Goal: Information Seeking & Learning: Find specific fact

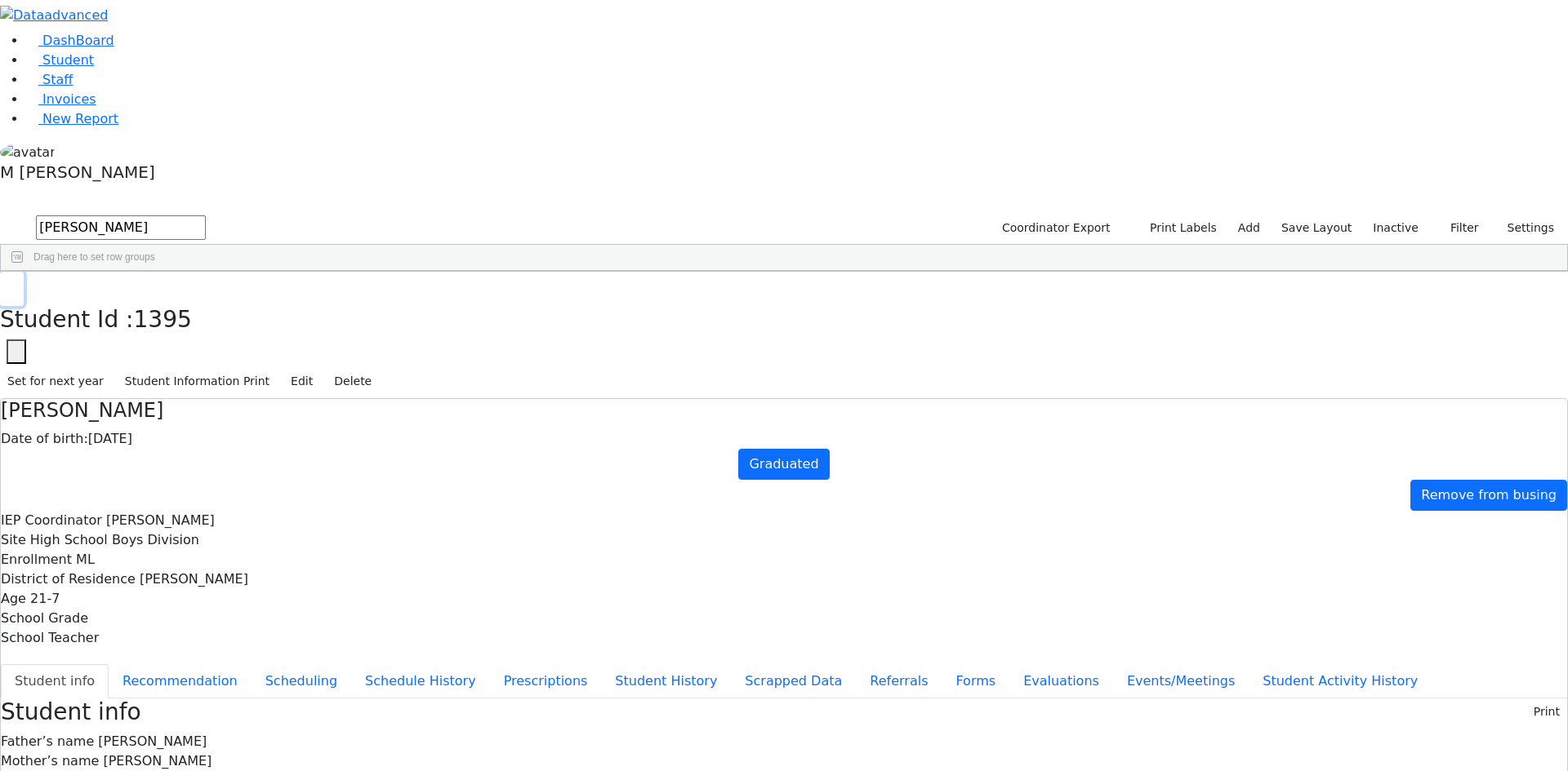
drag, startPoint x: 311, startPoint y: 19, endPoint x: 300, endPoint y: 26, distance: 13.0
click at [17, 284] on icon "button" at bounding box center [12, 289] width 9 height 10
click at [94, 68] on link "Student" at bounding box center [59, 60] width 68 height 16
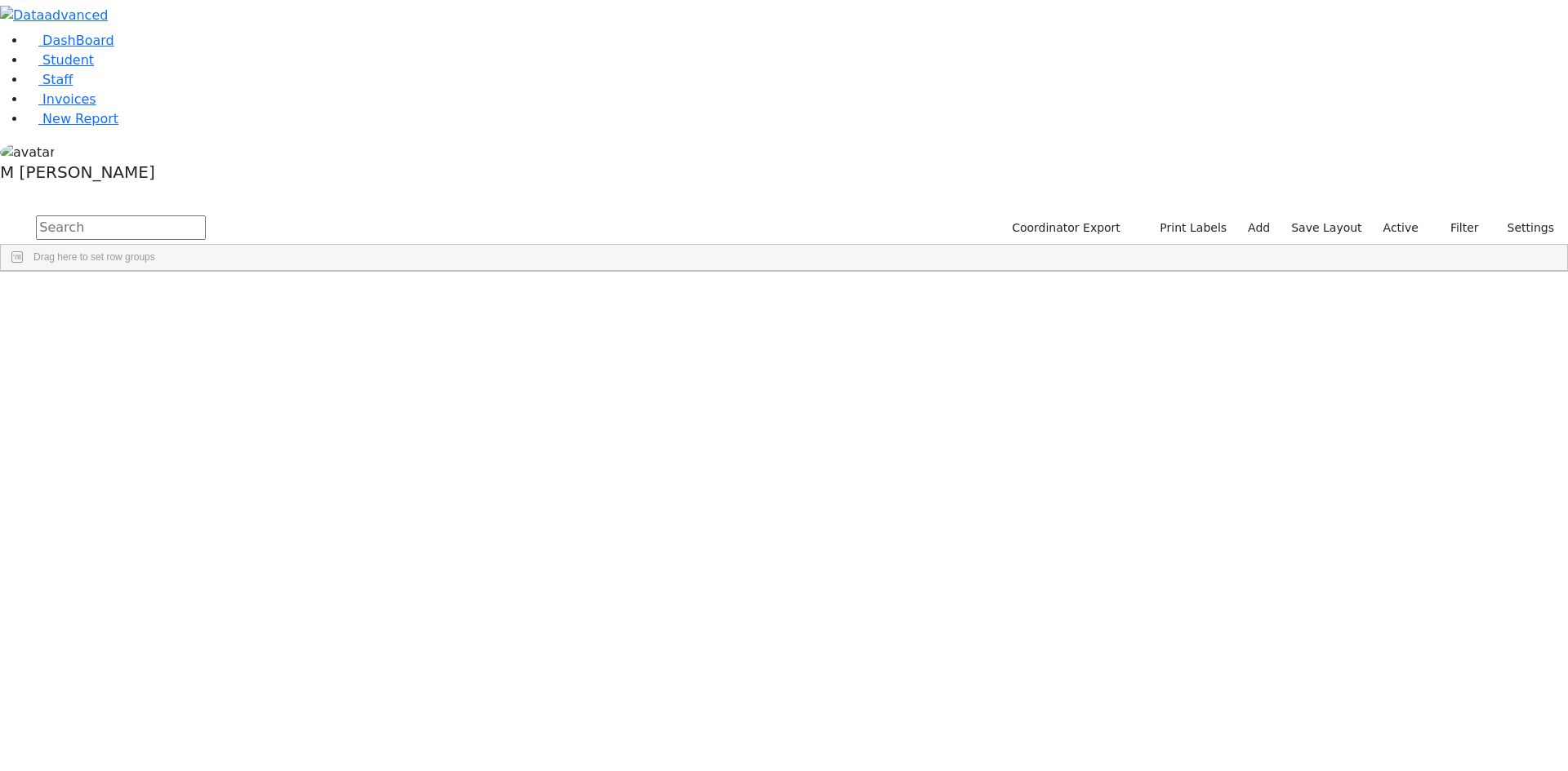
click at [206, 215] on input "text" at bounding box center [120, 227] width 169 height 24
type input "0"
click at [1395, 215] on label "Active" at bounding box center [1401, 228] width 50 height 25
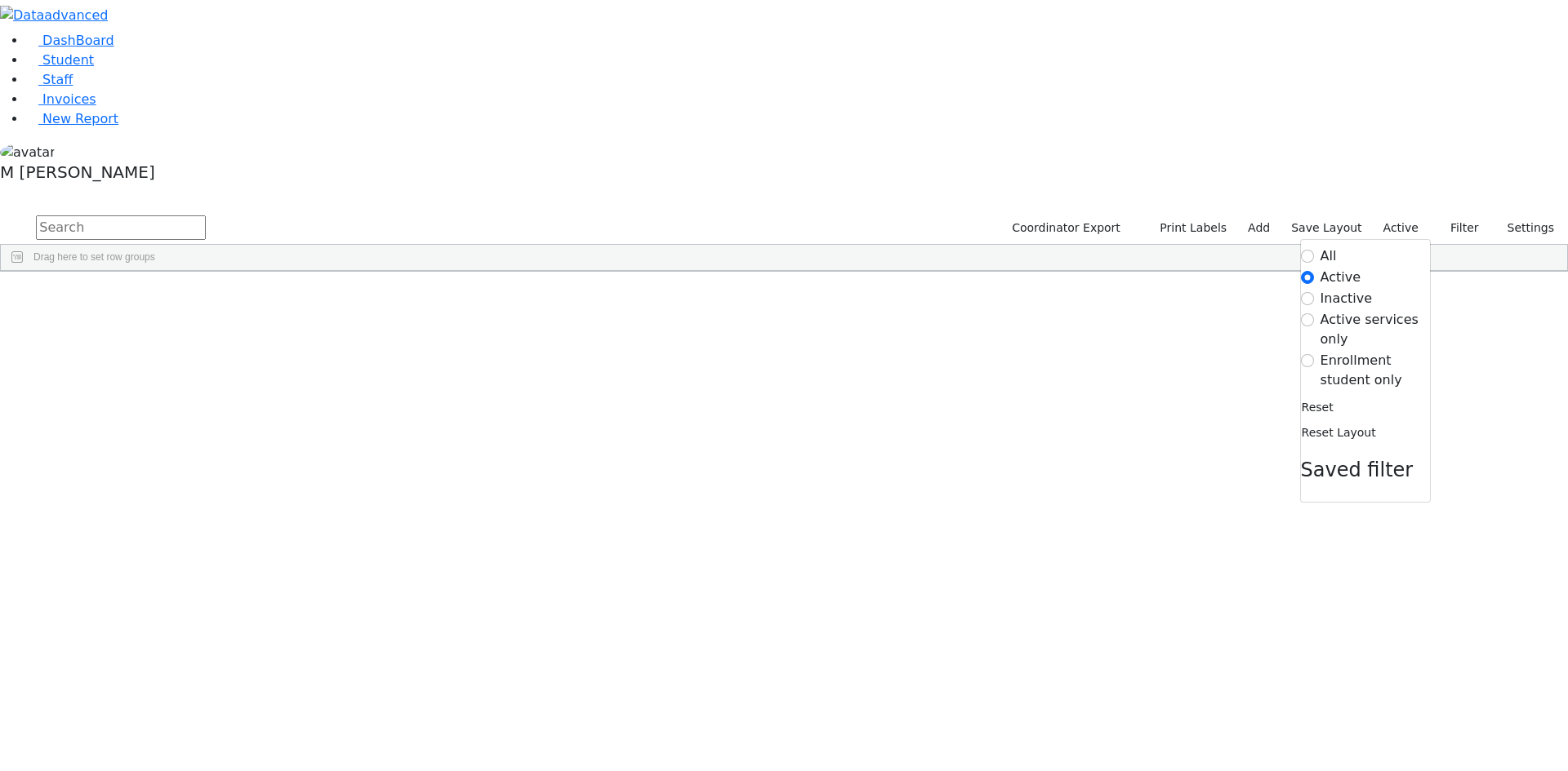
click at [1359, 351] on label "Enrollment student only" at bounding box center [1375, 370] width 109 height 39
click at [1314, 355] on input "Enrollment student only" at bounding box center [1308, 361] width 13 height 13
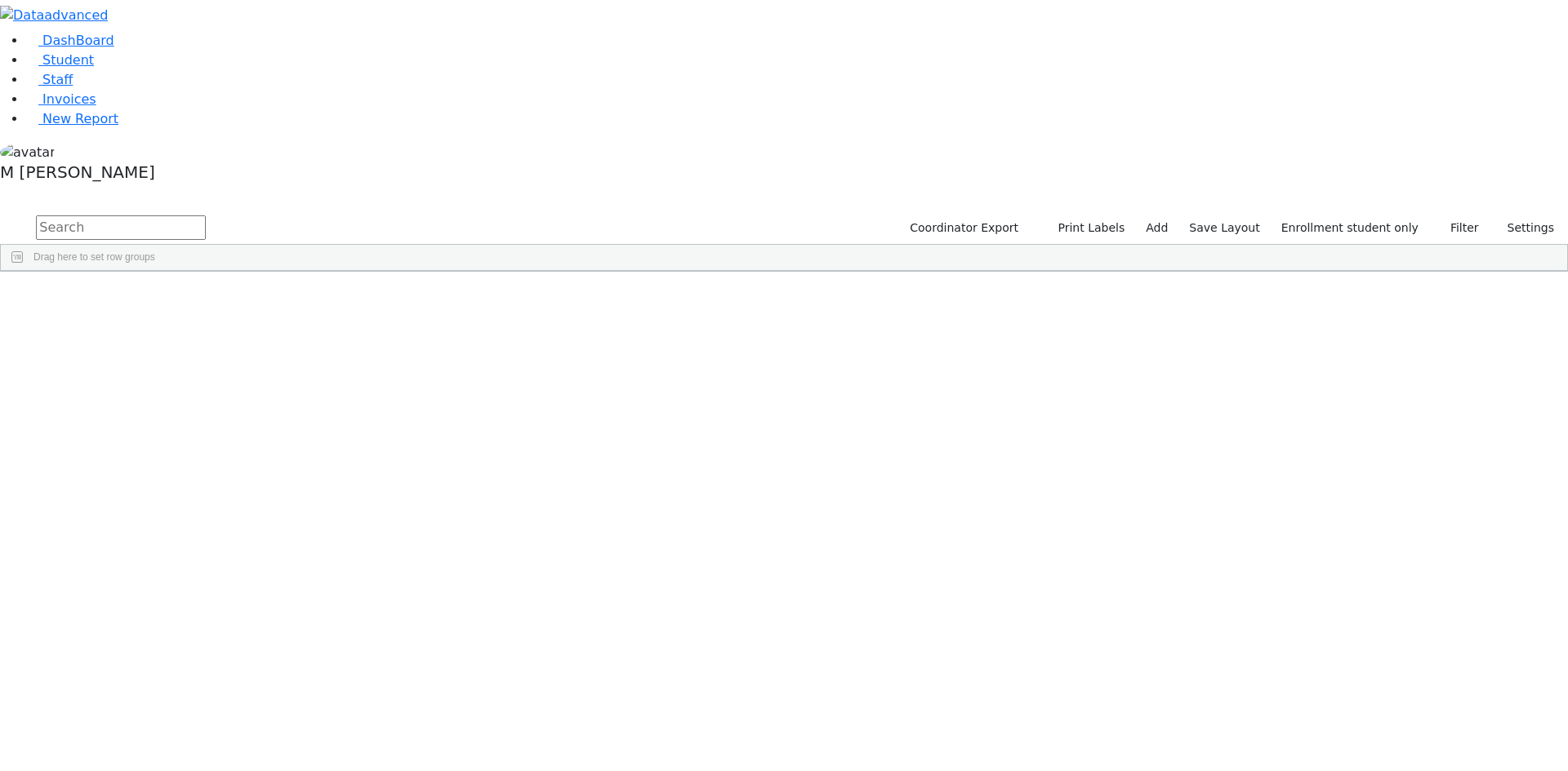
click at [562, 244] on div "Drag here to set row groups" at bounding box center [784, 257] width 1566 height 26
click at [206, 215] on input "text" at bounding box center [120, 227] width 169 height 24
type input "500"
click at [164, 298] on div "Heiman" at bounding box center [125, 309] width 78 height 23
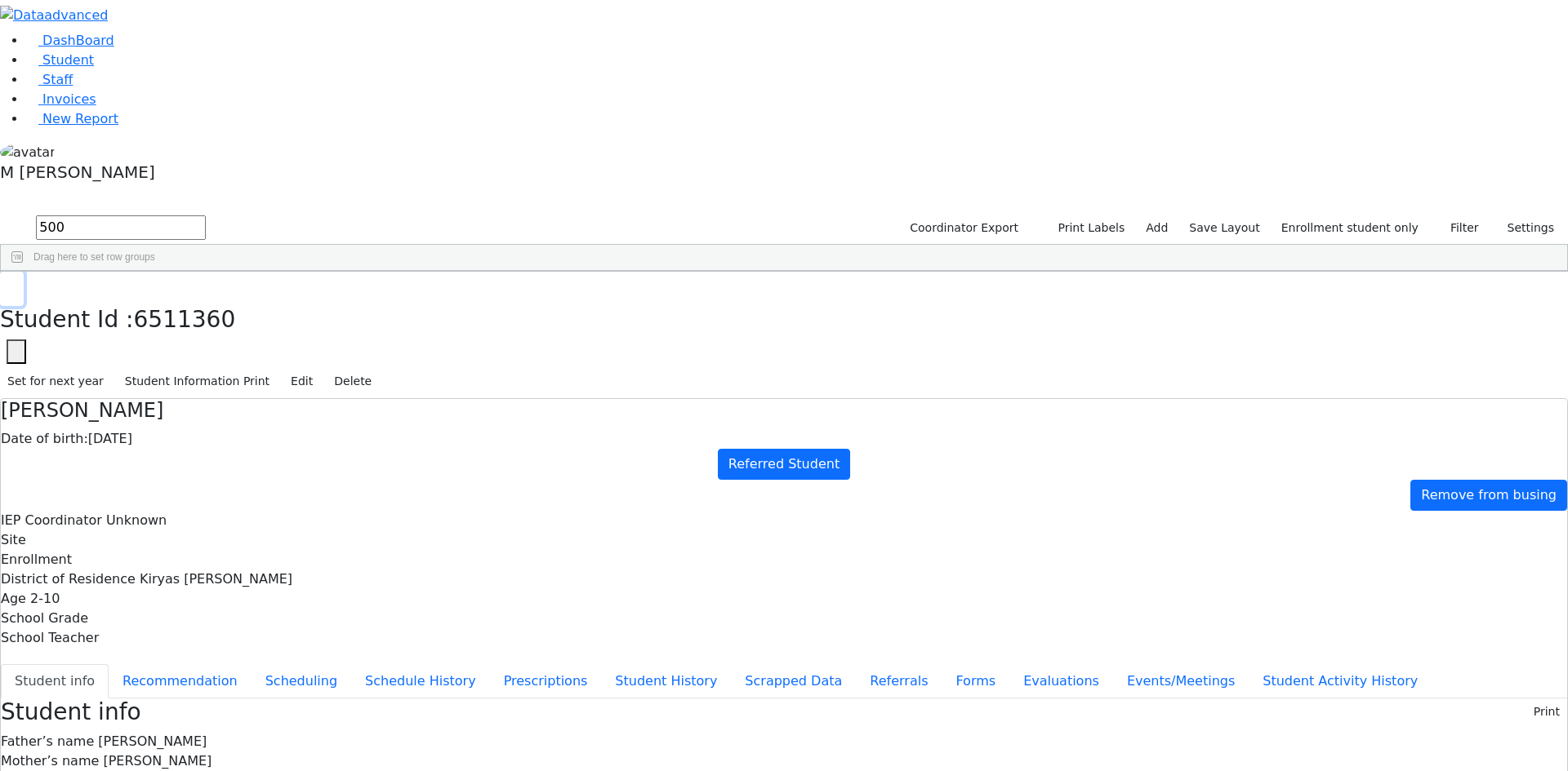
click at [23, 272] on button "button" at bounding box center [12, 289] width 23 height 34
click at [59, 48] on span "DashBoard" at bounding box center [78, 40] width 72 height 16
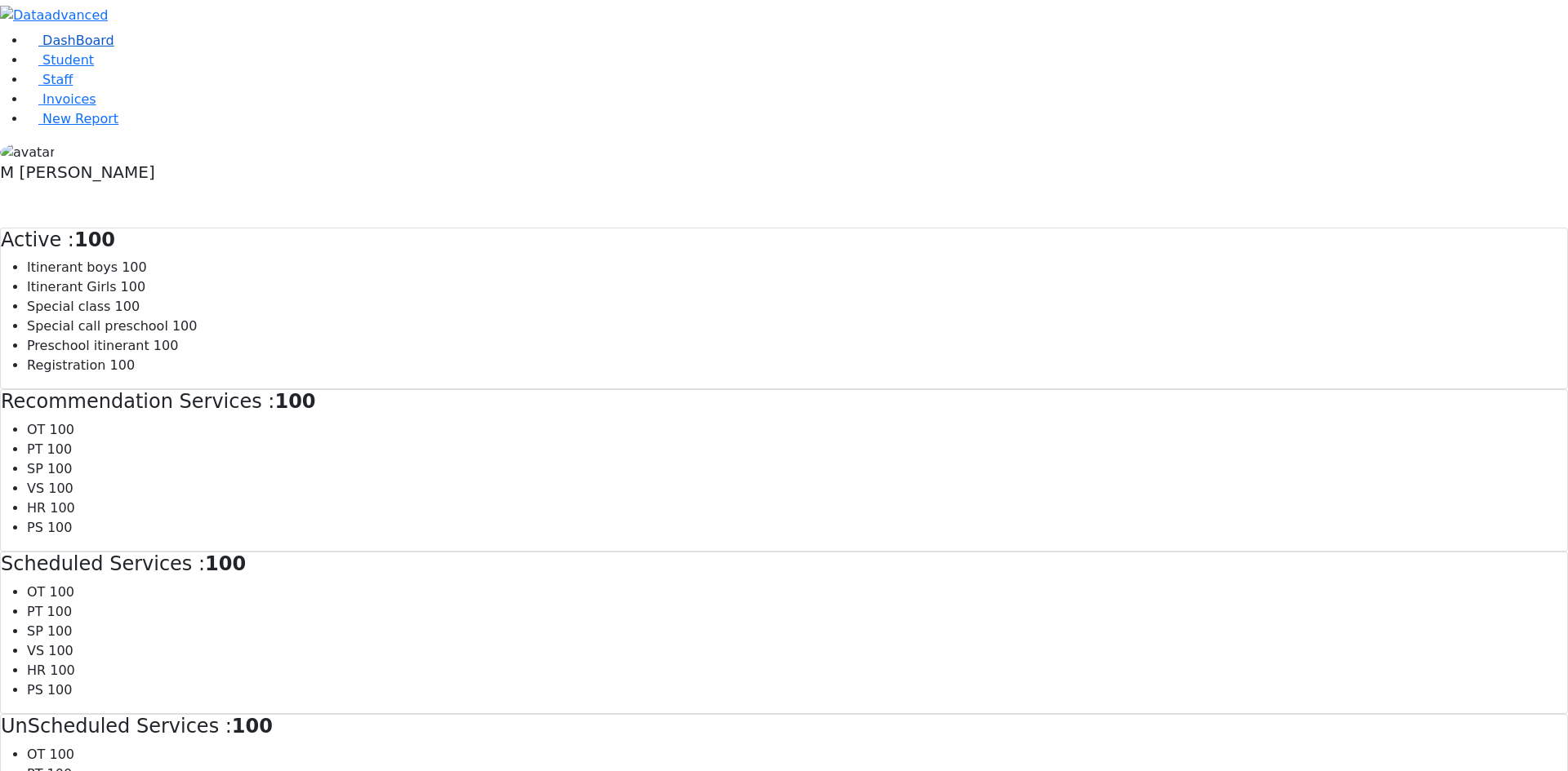
click at [98, 48] on link "DashBoard" at bounding box center [70, 40] width 89 height 16
click at [85, 68] on link "Student" at bounding box center [59, 60] width 68 height 16
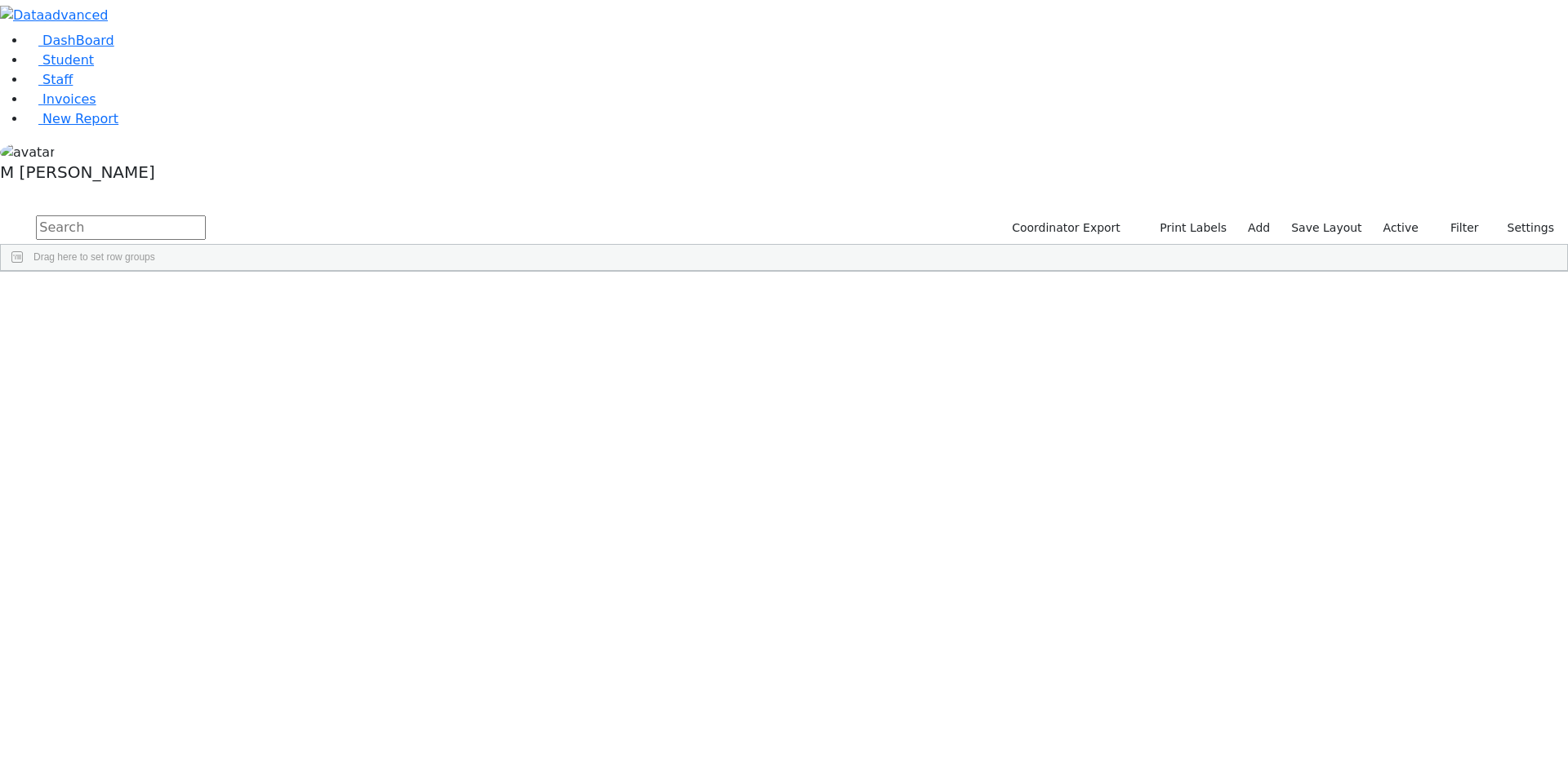
click at [206, 215] on input "text" at bounding box center [120, 227] width 169 height 24
type input "Stauber"
click at [164, 298] on div "Stauber" at bounding box center [125, 309] width 78 height 23
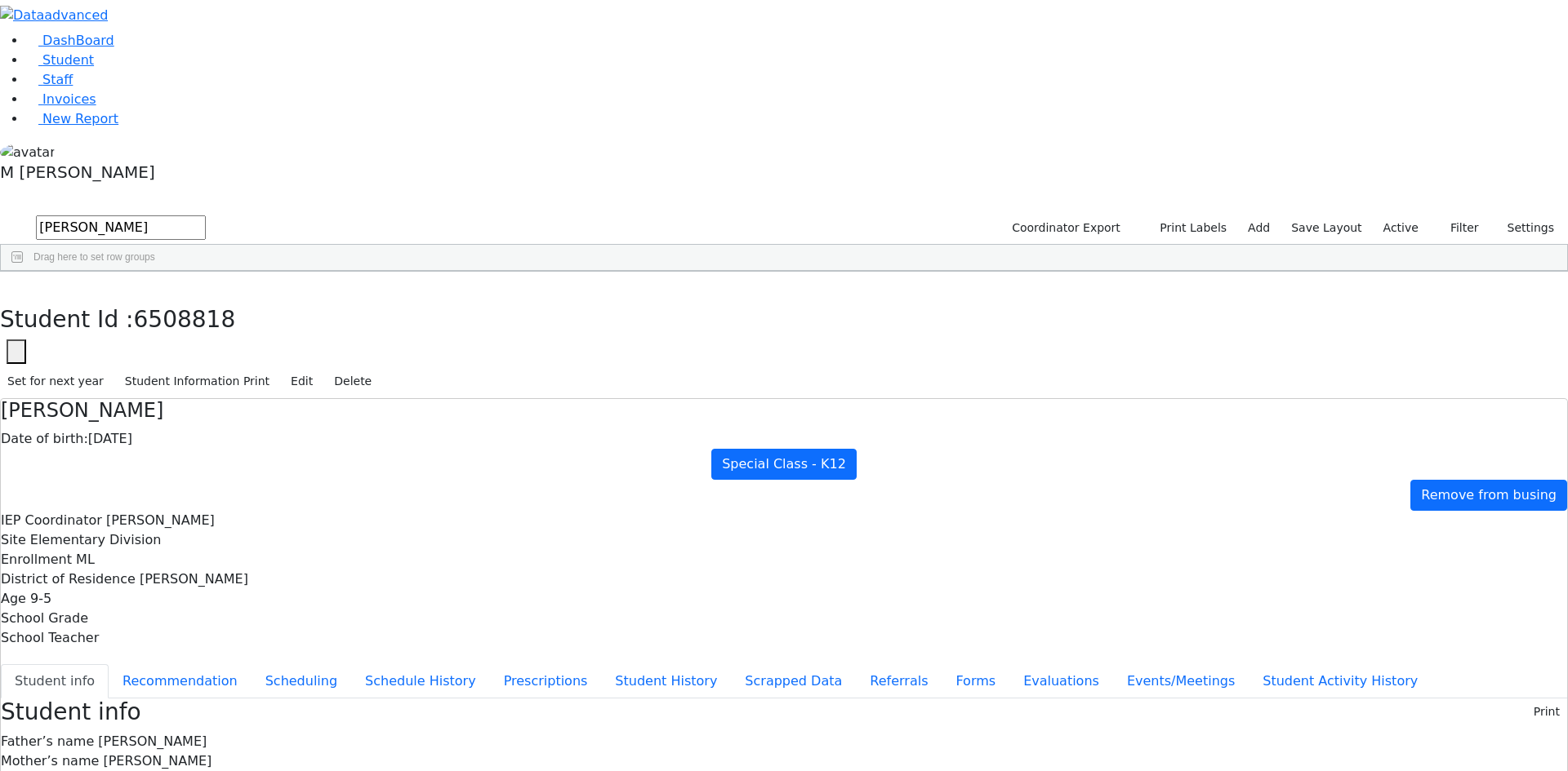
scroll to position [86, 0]
click at [23, 272] on button "button" at bounding box center [12, 289] width 23 height 34
click at [94, 68] on link "Student" at bounding box center [59, 60] width 68 height 16
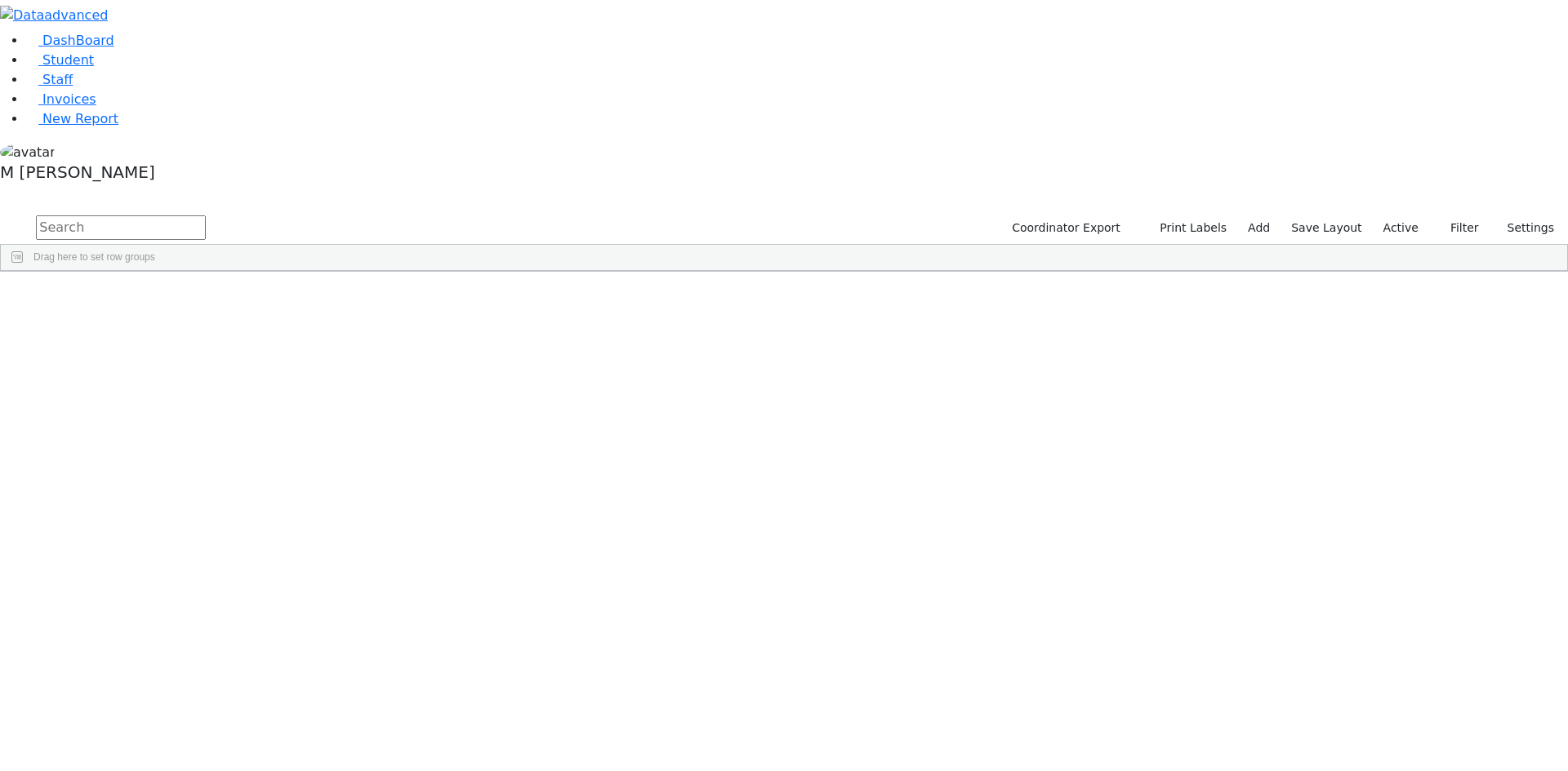
click at [206, 215] on input "text" at bounding box center [120, 227] width 169 height 24
click at [80, 68] on link "Student" at bounding box center [59, 60] width 68 height 16
click at [66, 70] on li "Student" at bounding box center [797, 60] width 1542 height 19
click at [72, 68] on span "Student" at bounding box center [68, 60] width 52 height 16
click at [206, 215] on input "text" at bounding box center [120, 227] width 169 height 24
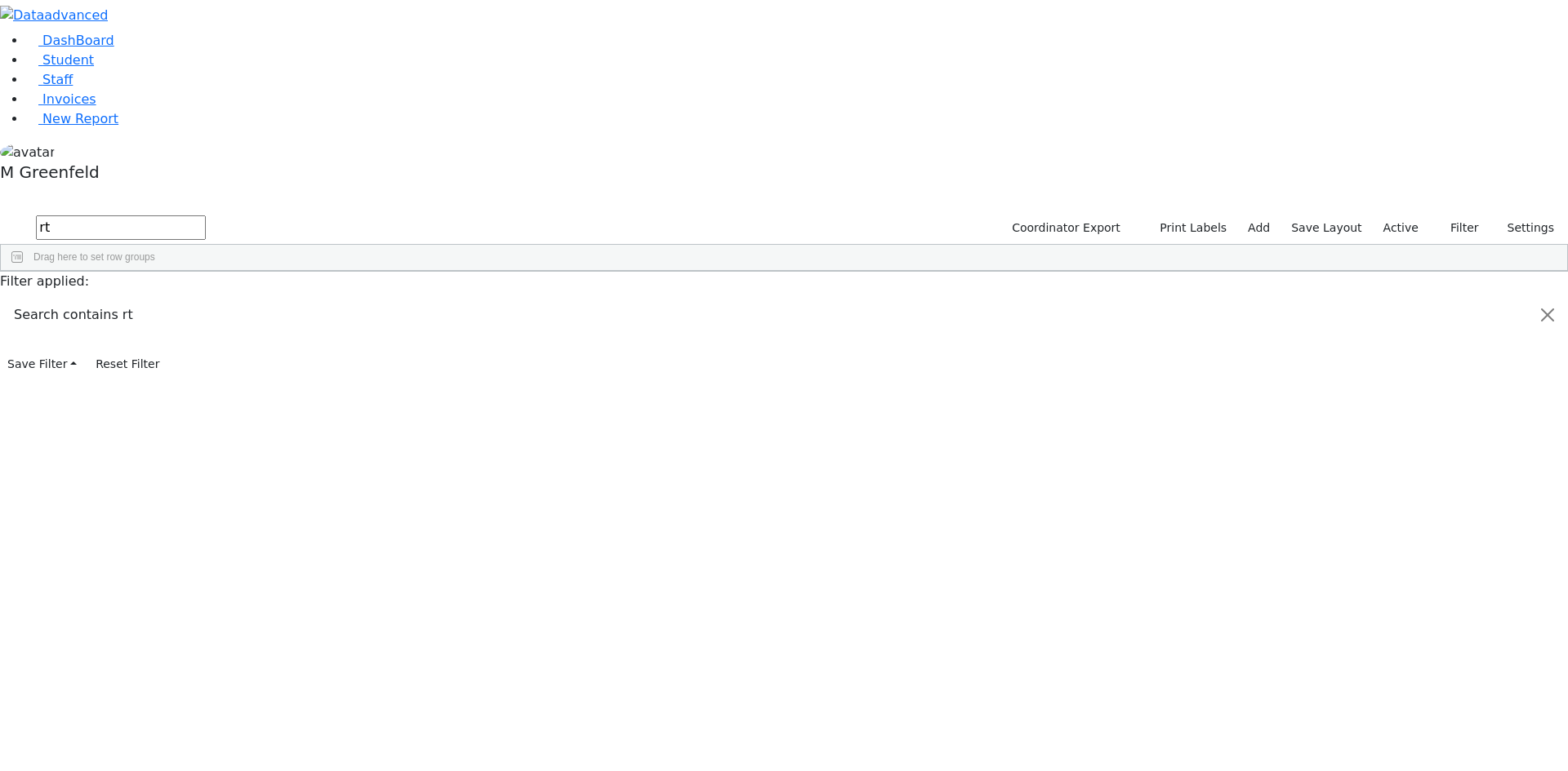
type input "r"
click at [164, 298] on div "Stauber" at bounding box center [125, 309] width 78 height 23
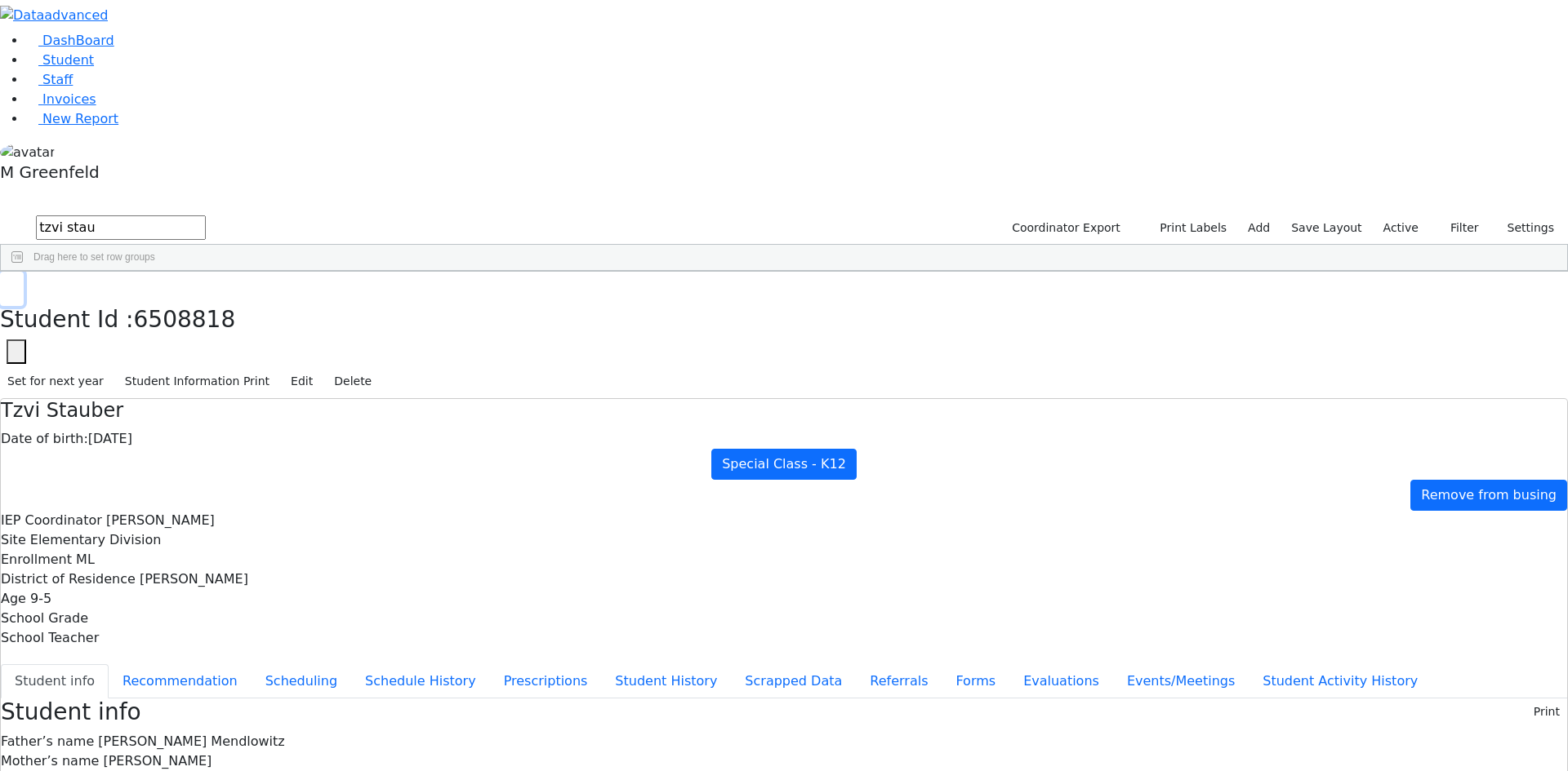
click at [23, 272] on button "button" at bounding box center [12, 289] width 23 height 34
drag, startPoint x: 306, startPoint y: 72, endPoint x: 178, endPoint y: 71, distance: 128.0
click at [178, 71] on div "DashBoard Student Staff Invoices New Report 1" at bounding box center [784, 740] width 1568 height 1481
type input "Bie"
click at [382, 320] on div "2331 Goldman Chave 05/04/2005 Goldberg, Chanie ML Special Class - K12 Kiryas Jo…" at bounding box center [670, 331] width 1339 height 23
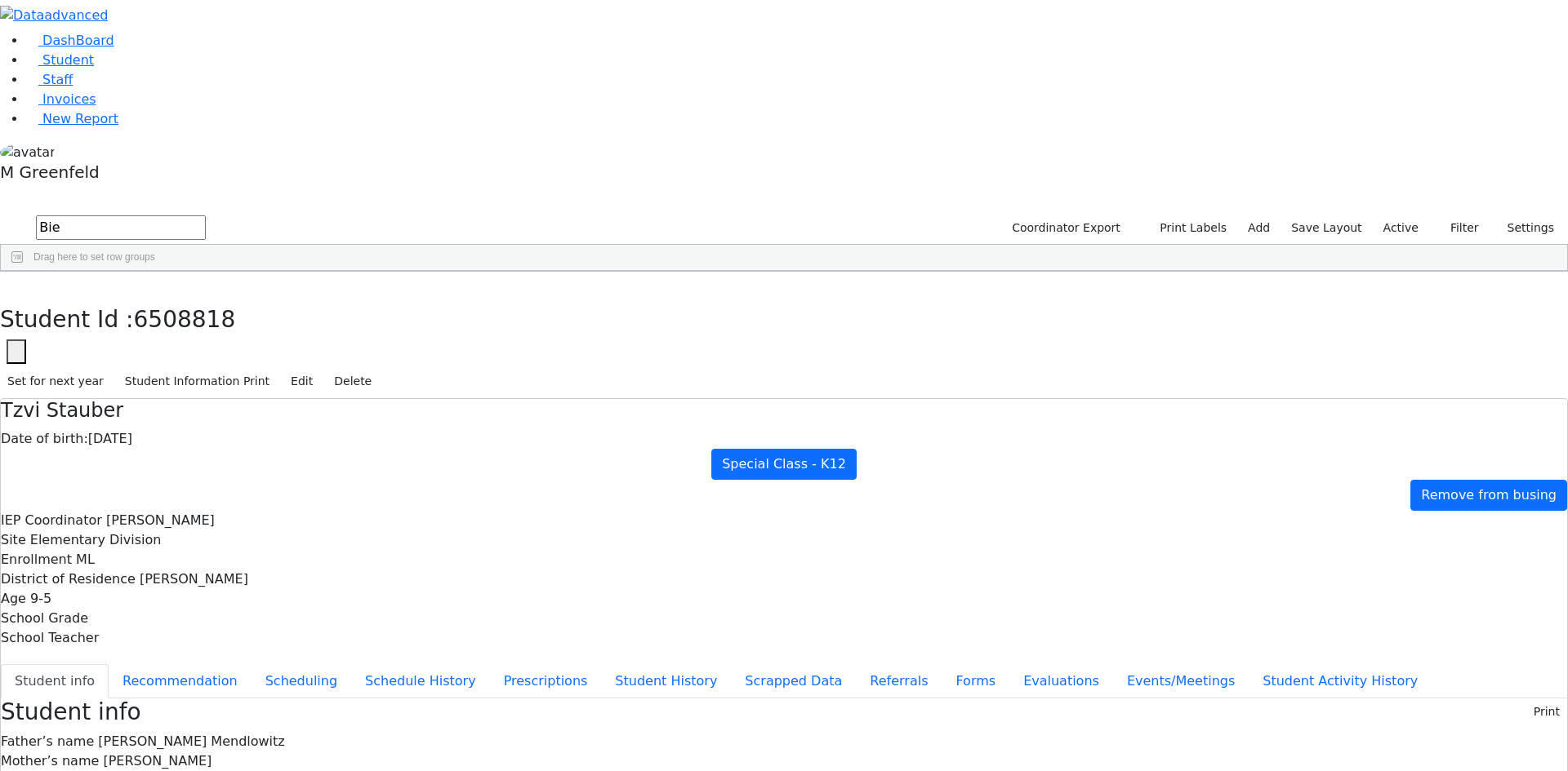
click at [383, 320] on div "2331 Goldman Chave 05/04/2005 Goldberg, Chanie ML Special Class - K12 Kiryas Jo…" at bounding box center [670, 331] width 1339 height 23
click at [8, 284] on use "button" at bounding box center [8, 284] width 0 height 0
click at [243, 298] on div "Chana" at bounding box center [204, 309] width 78 height 23
click at [23, 272] on button "button" at bounding box center [12, 289] width 23 height 34
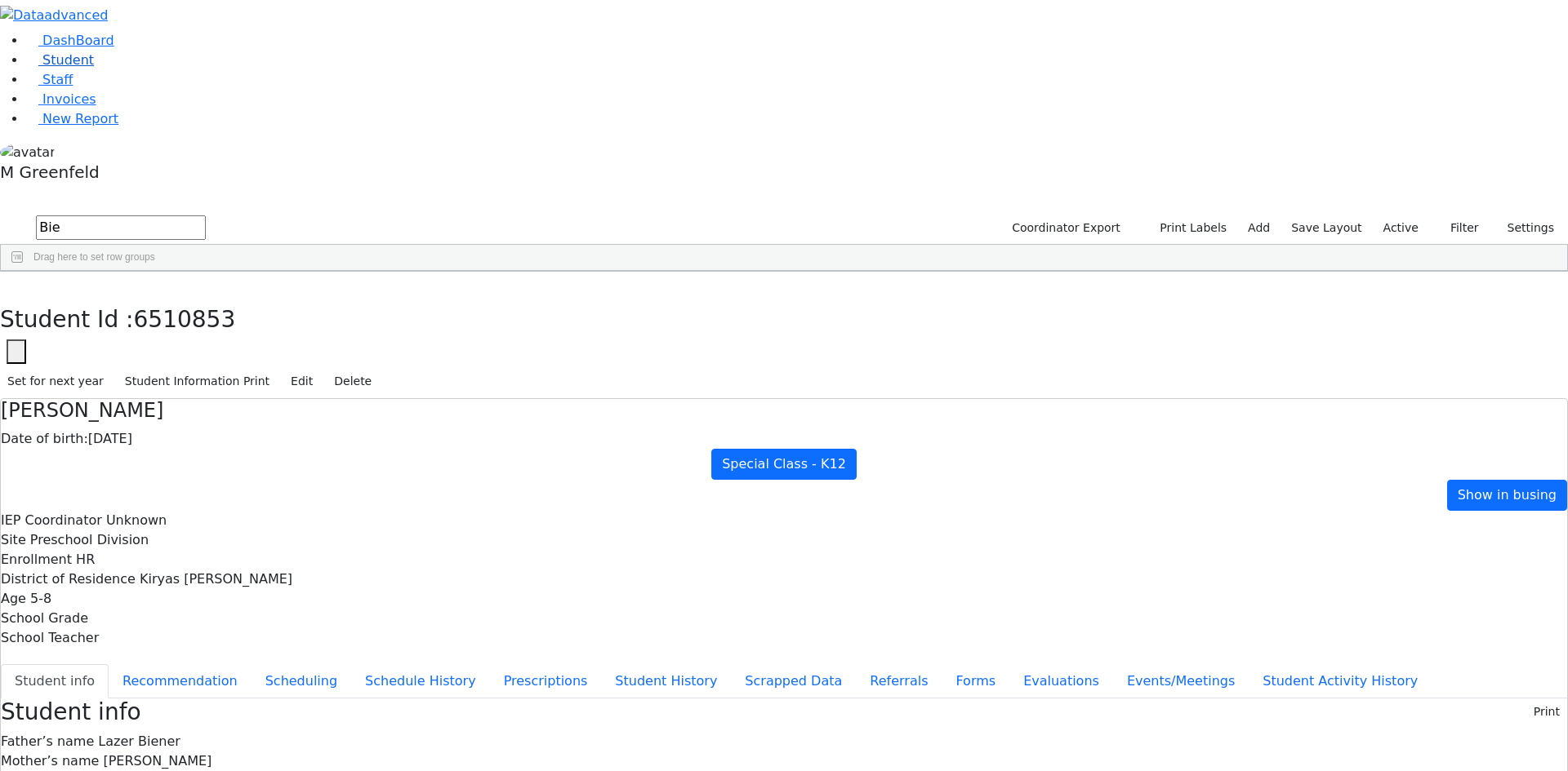
click at [90, 68] on link "Student" at bounding box center [59, 60] width 68 height 16
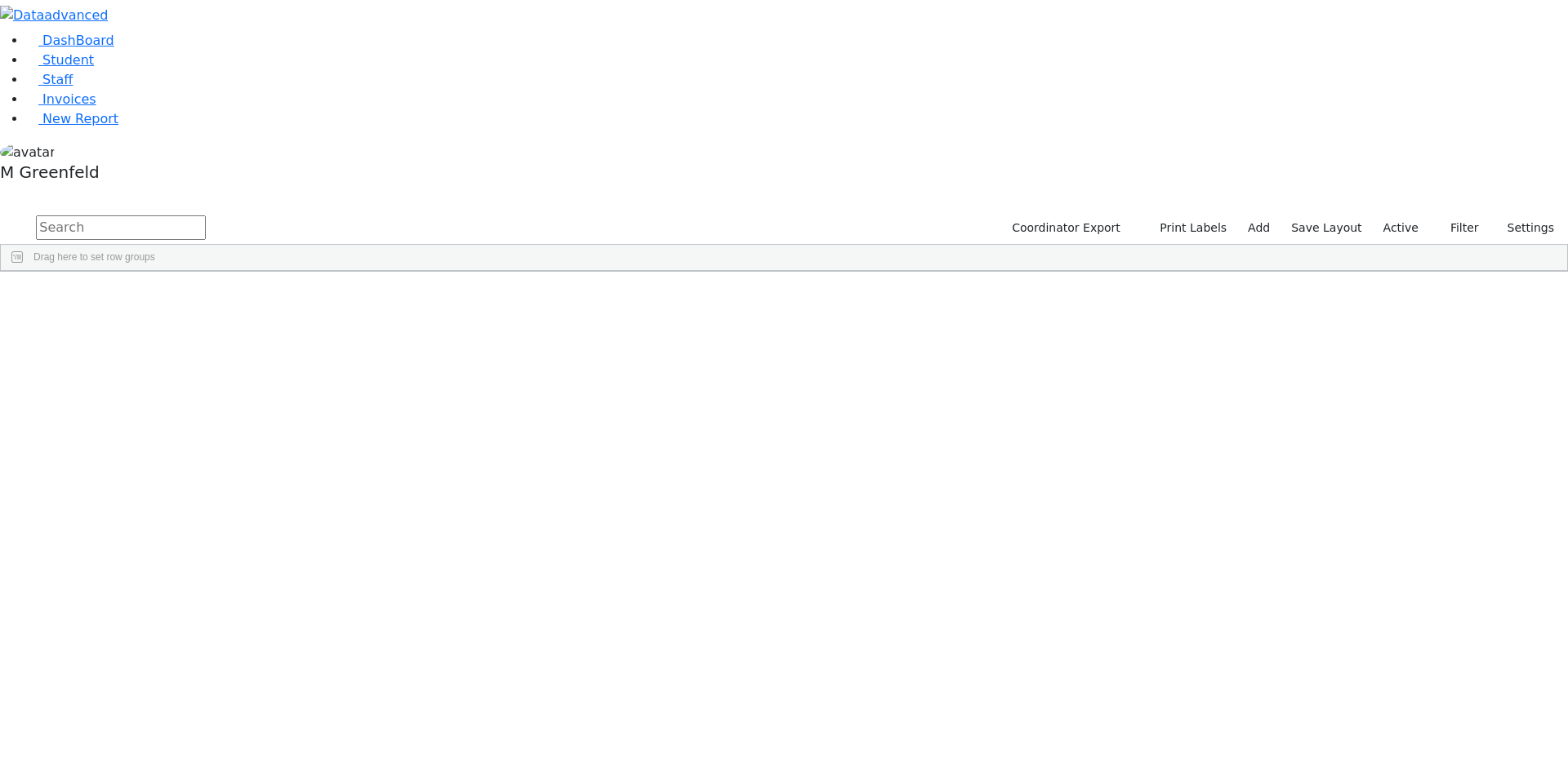
click at [1404, 215] on label "Active" at bounding box center [1401, 228] width 50 height 25
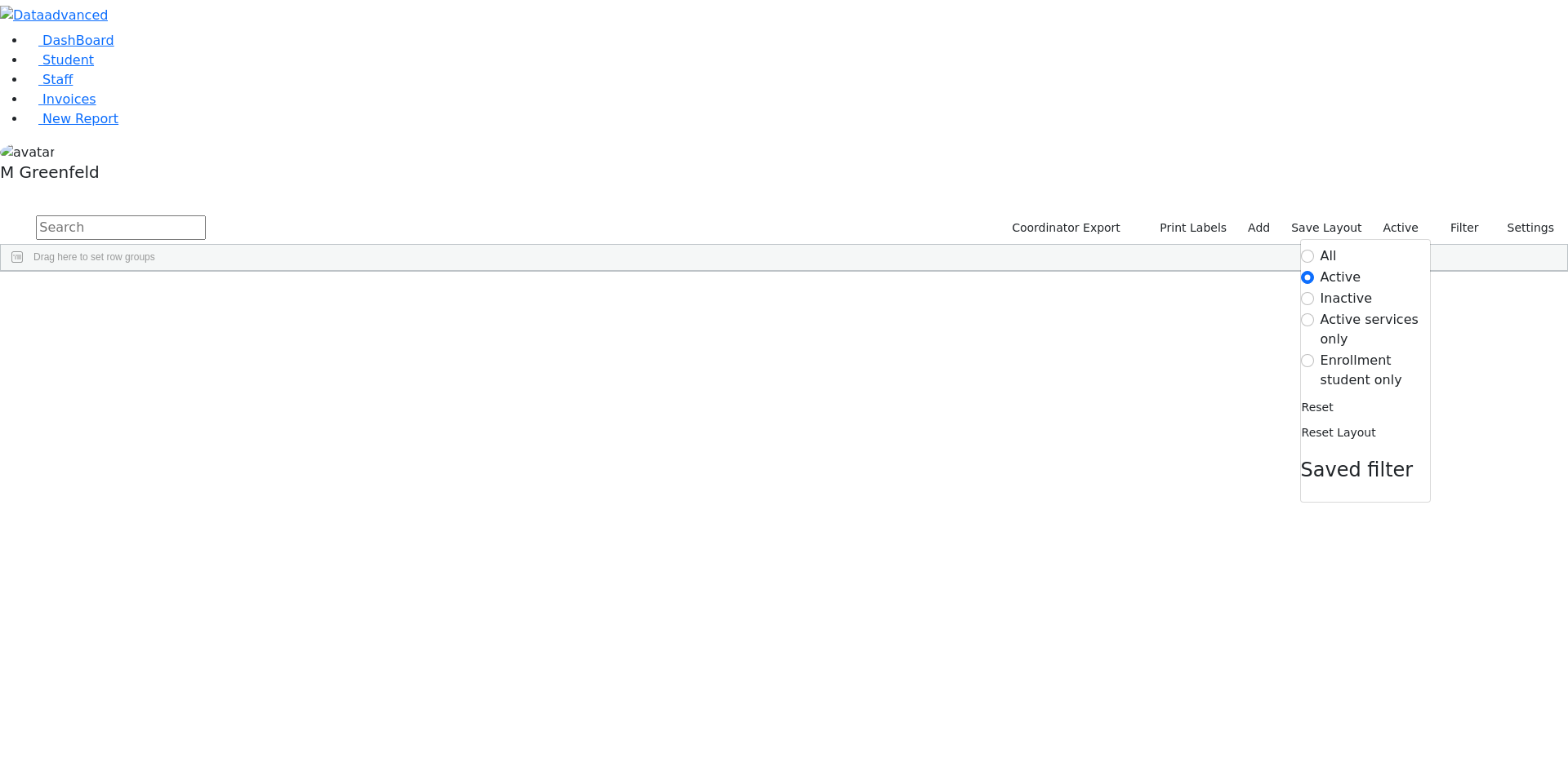
click at [1321, 289] on label "Inactive" at bounding box center [1347, 298] width 53 height 19
click at [1309, 292] on input "Inactive" at bounding box center [1308, 299] width 13 height 13
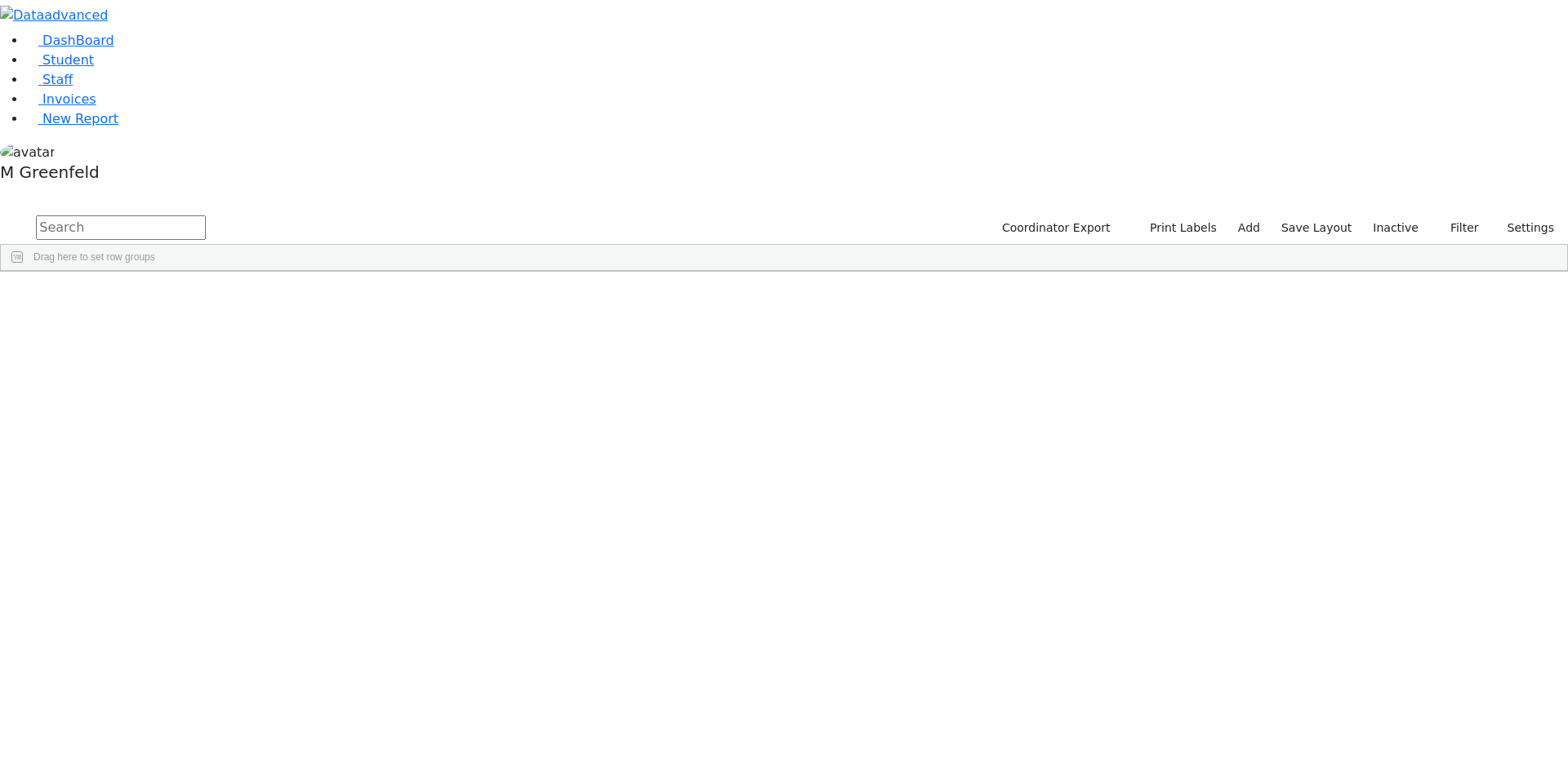
click at [206, 215] on input "text" at bounding box center [120, 227] width 169 height 24
type input "l"
click at [403, 37] on div "DashBoard Student Staff Invoices New Report 13" at bounding box center [784, 189] width 1568 height 377
click at [206, 215] on input "evi" at bounding box center [120, 227] width 169 height 24
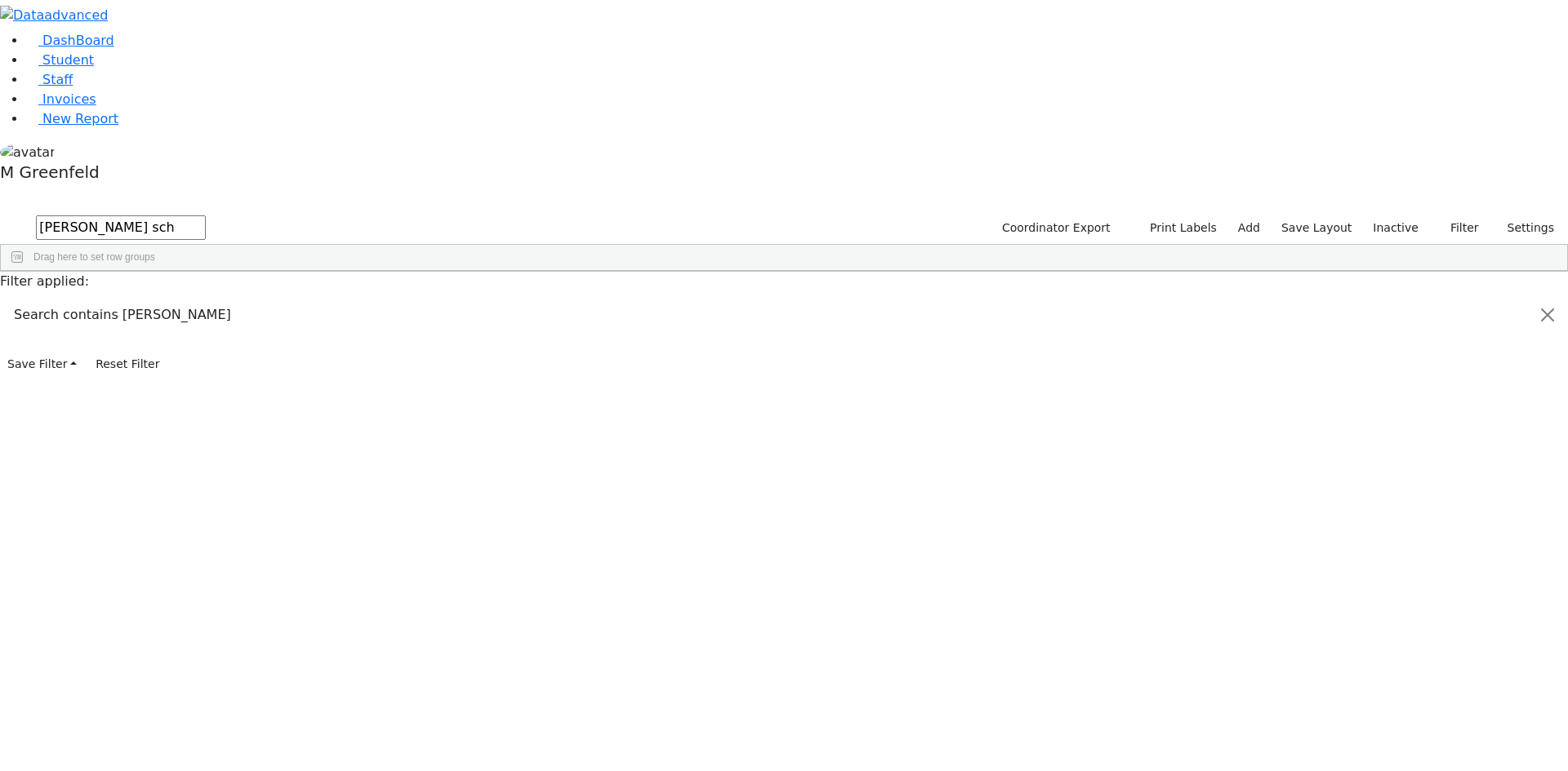
click at [478, 527] on div "[PERSON_NAME]" at bounding box center [438, 537] width 78 height 23
click at [206, 215] on input "Shlome sch" at bounding box center [120, 227] width 169 height 24
type input "S"
click at [206, 215] on input "polla" at bounding box center [120, 227] width 169 height 24
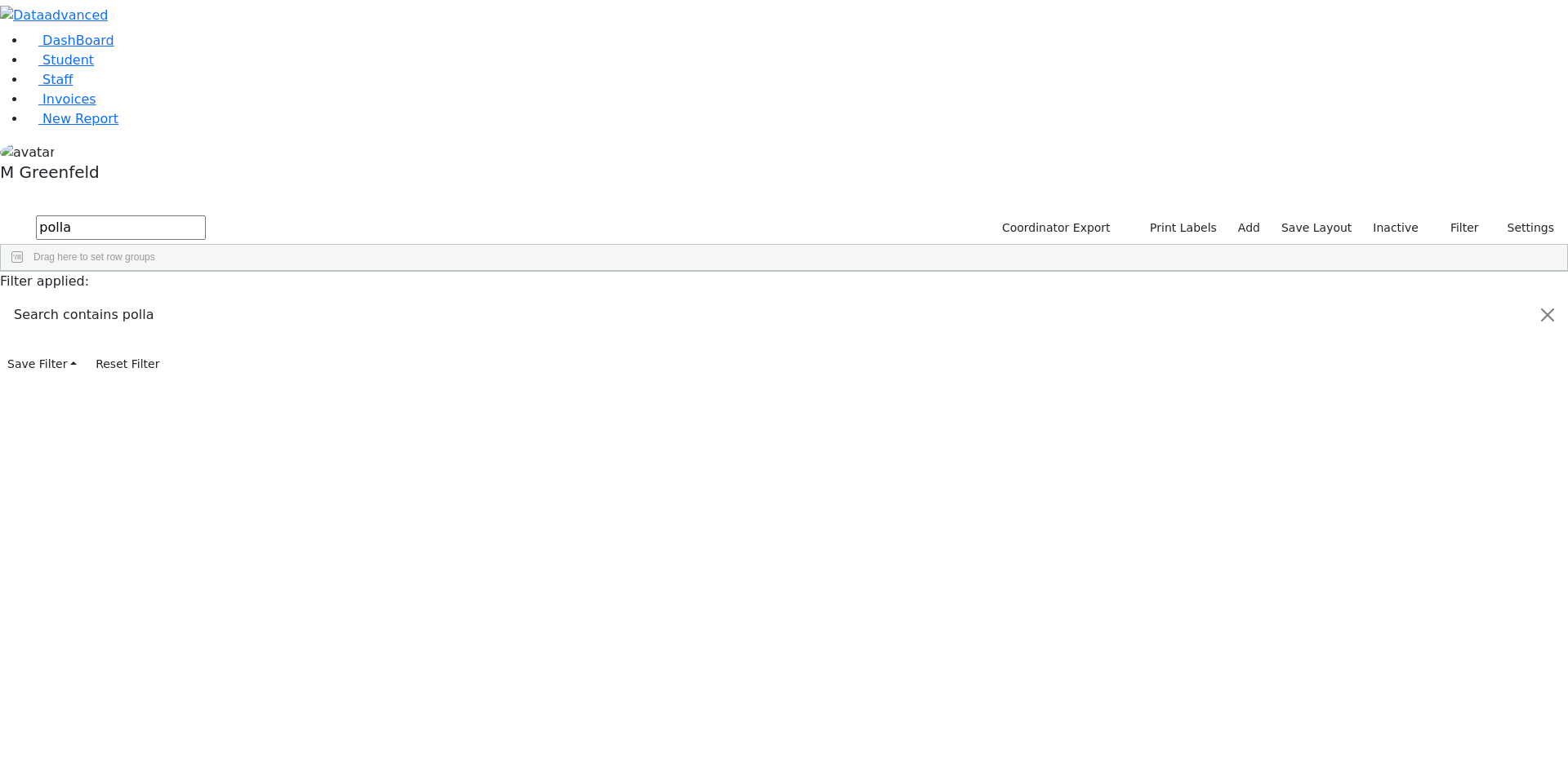
click at [206, 215] on input "polla" at bounding box center [120, 227] width 169 height 24
click at [306, 244] on div "Drag here to set row groups" at bounding box center [784, 257] width 1566 height 26
click at [206, 215] on input "Klags" at bounding box center [120, 227] width 169 height 24
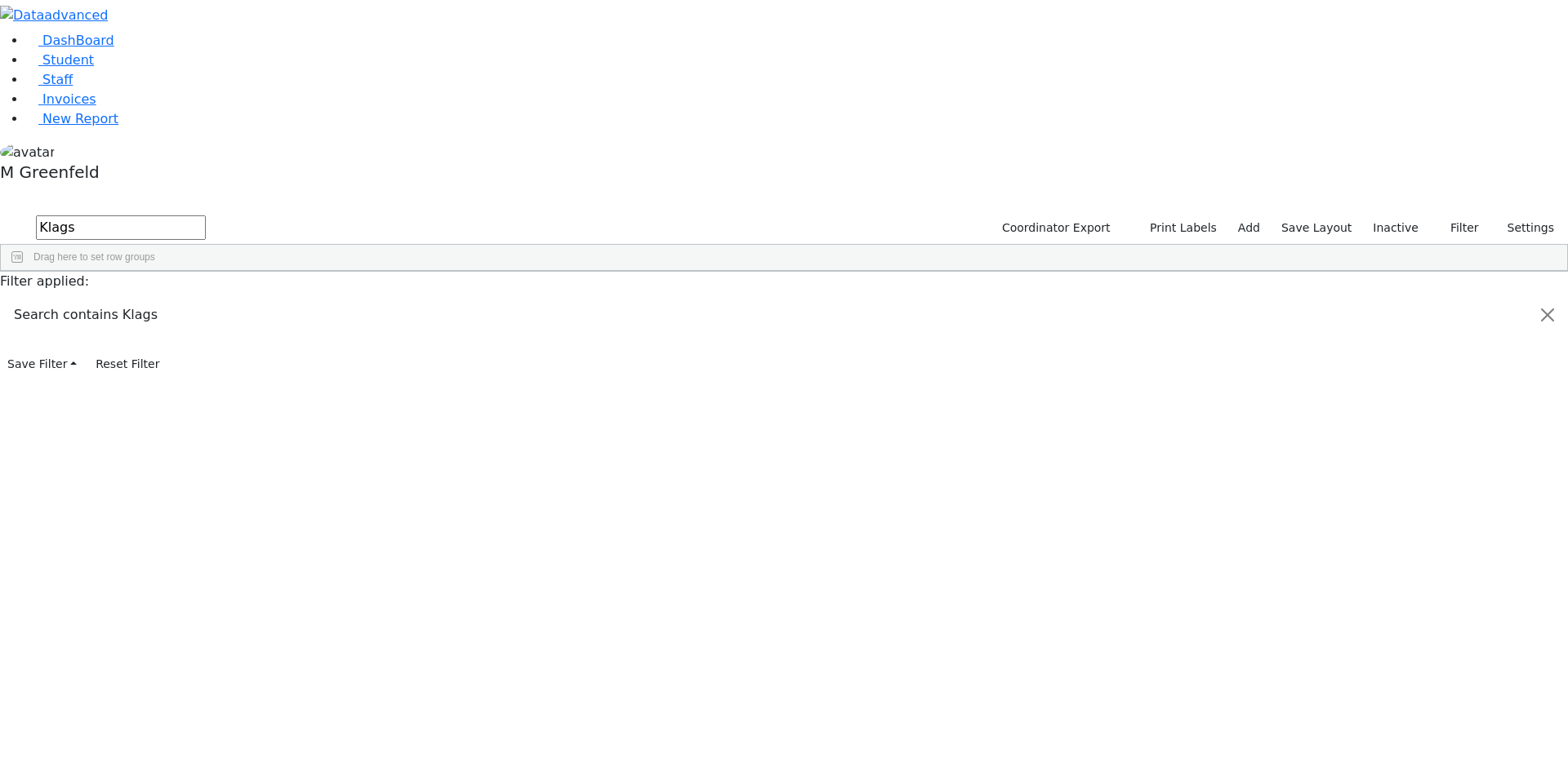
click at [206, 215] on input "Klags" at bounding box center [120, 227] width 169 height 24
type input "men"
click at [1396, 215] on label "Inactive" at bounding box center [1396, 228] width 60 height 25
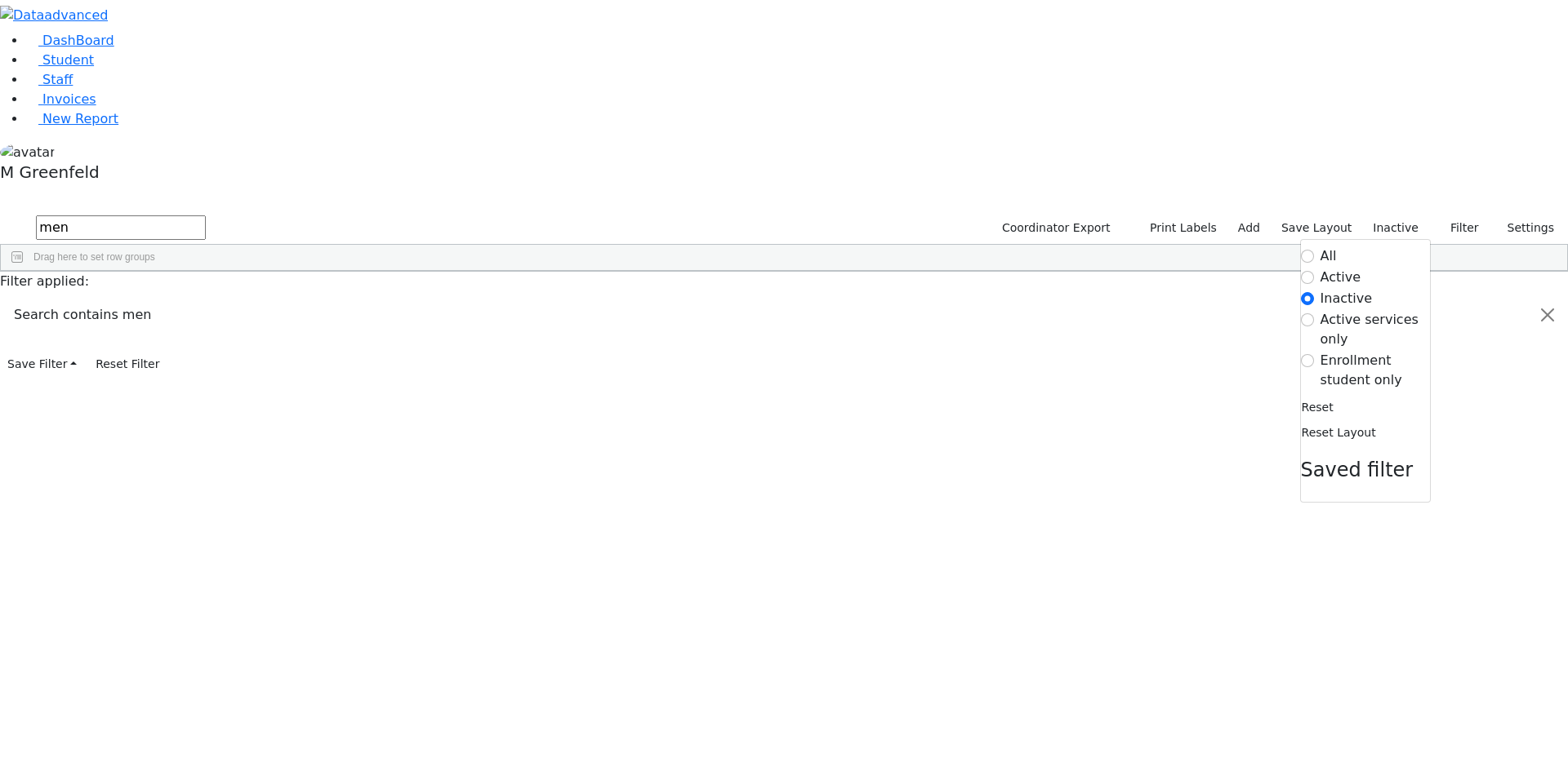
click at [1321, 268] on label "Active" at bounding box center [1341, 277] width 41 height 19
click at [1314, 271] on input "Active" at bounding box center [1308, 278] width 13 height 13
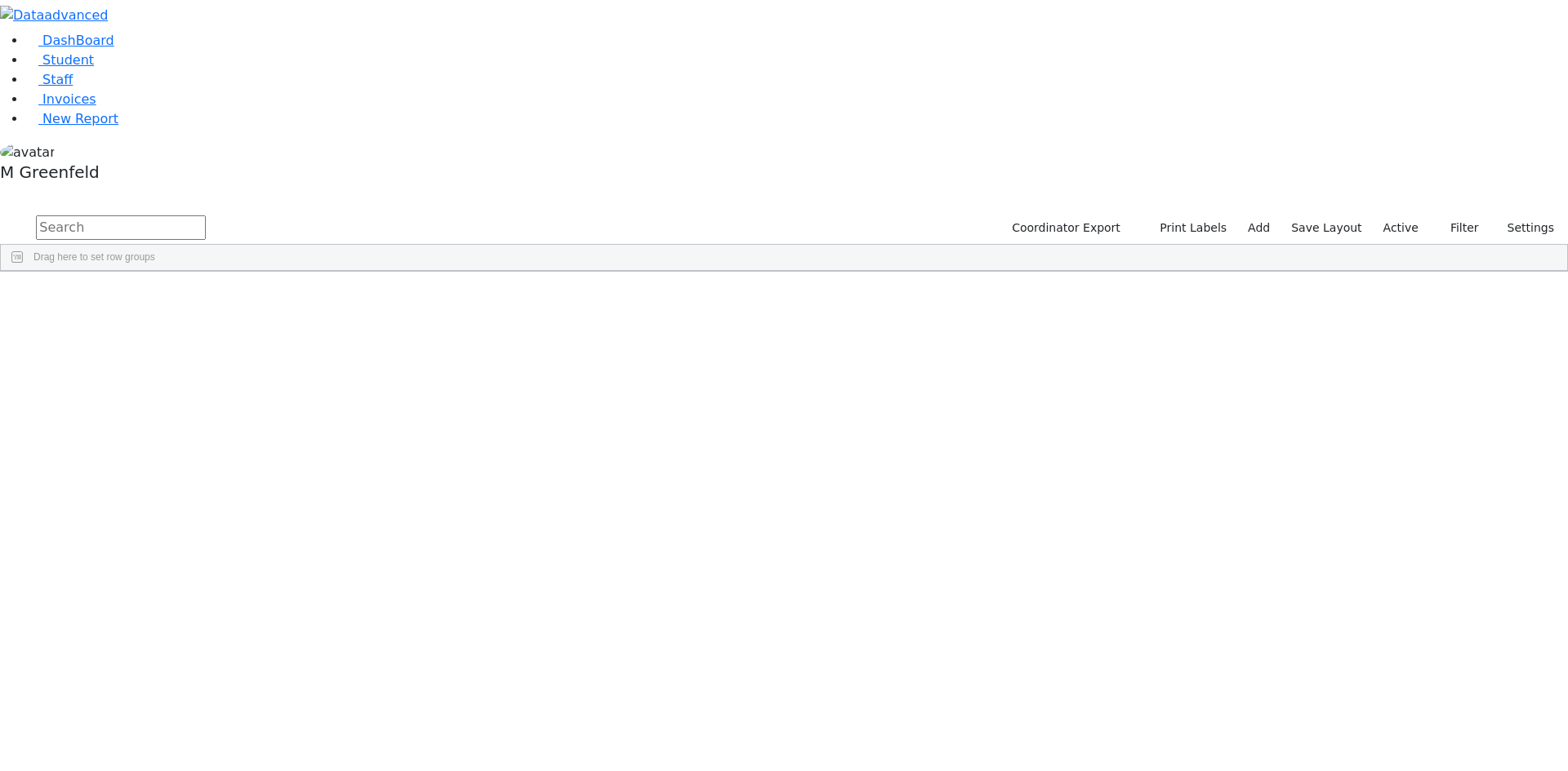
click at [206, 215] on input "text" at bounding box center [120, 227] width 169 height 24
type input "Mend"
click at [243, 435] on div "Mendel" at bounding box center [204, 446] width 78 height 23
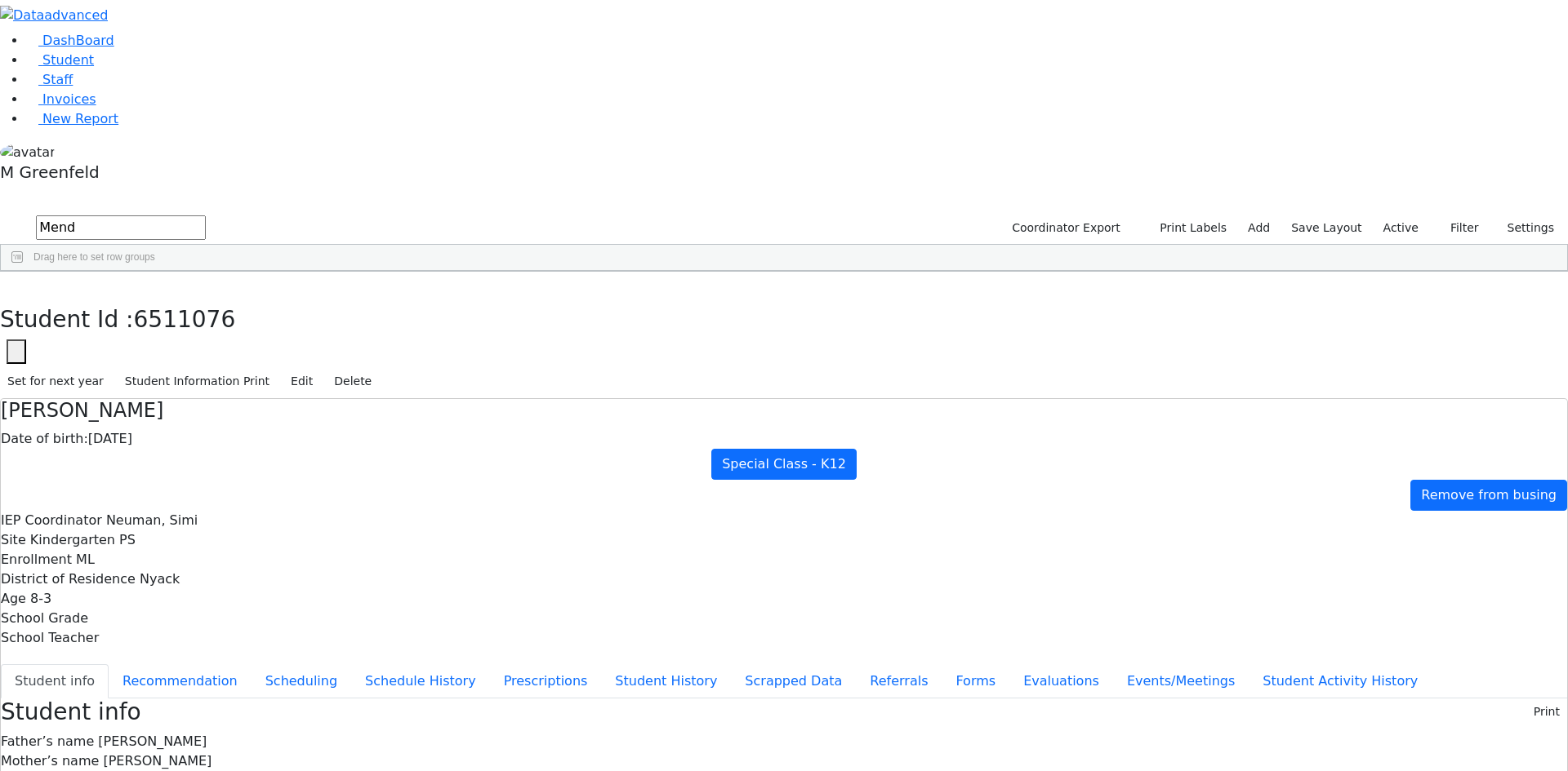
scroll to position [38, 0]
drag, startPoint x: 504, startPoint y: 575, endPoint x: 754, endPoint y: 622, distance: 254.4
drag, startPoint x: 507, startPoint y: 585, endPoint x: 671, endPoint y: 607, distance: 165.5
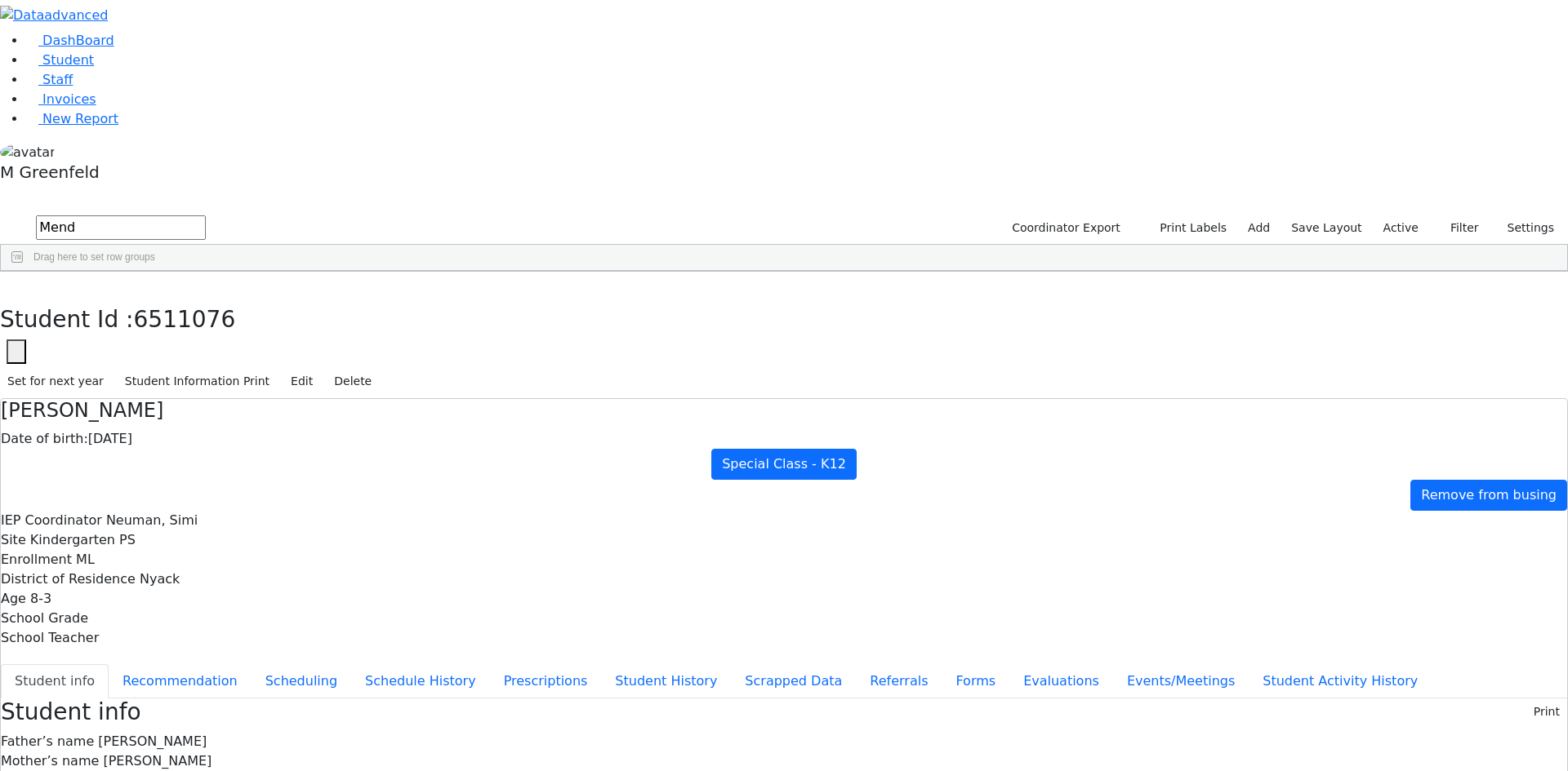
drag, startPoint x: 508, startPoint y: 668, endPoint x: 724, endPoint y: 686, distance: 216.7
drag, startPoint x: 634, startPoint y: 233, endPoint x: 791, endPoint y: 236, distance: 157.0
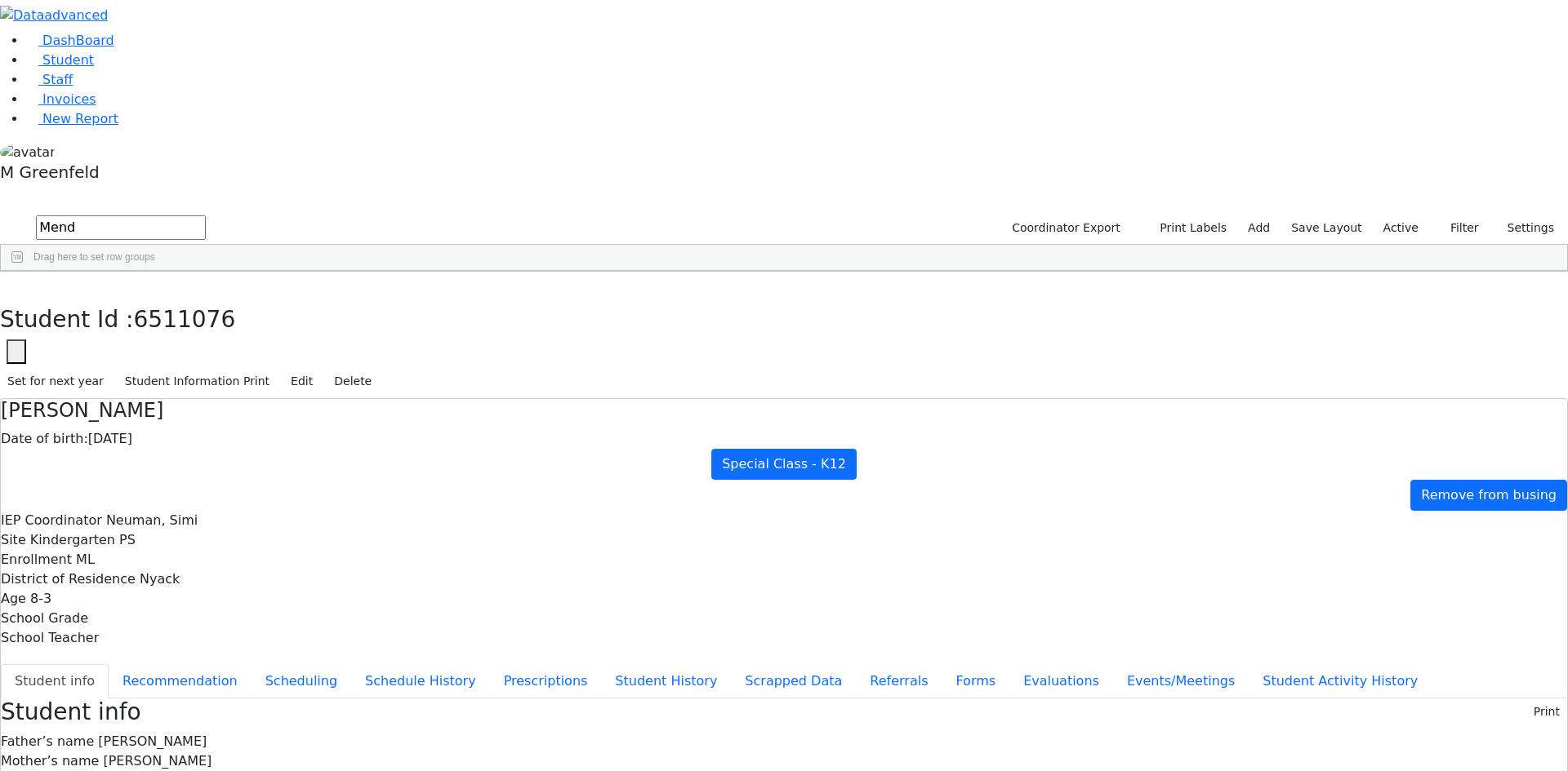
click at [791, 771] on div "Address 5 South Blvd Nyack NY 10960" at bounding box center [784, 780] width 1566 height 19
drag, startPoint x: 675, startPoint y: 282, endPoint x: 622, endPoint y: 184, distance: 111.4
click at [727, 698] on div "Student info Print" at bounding box center [784, 712] width 1566 height 28
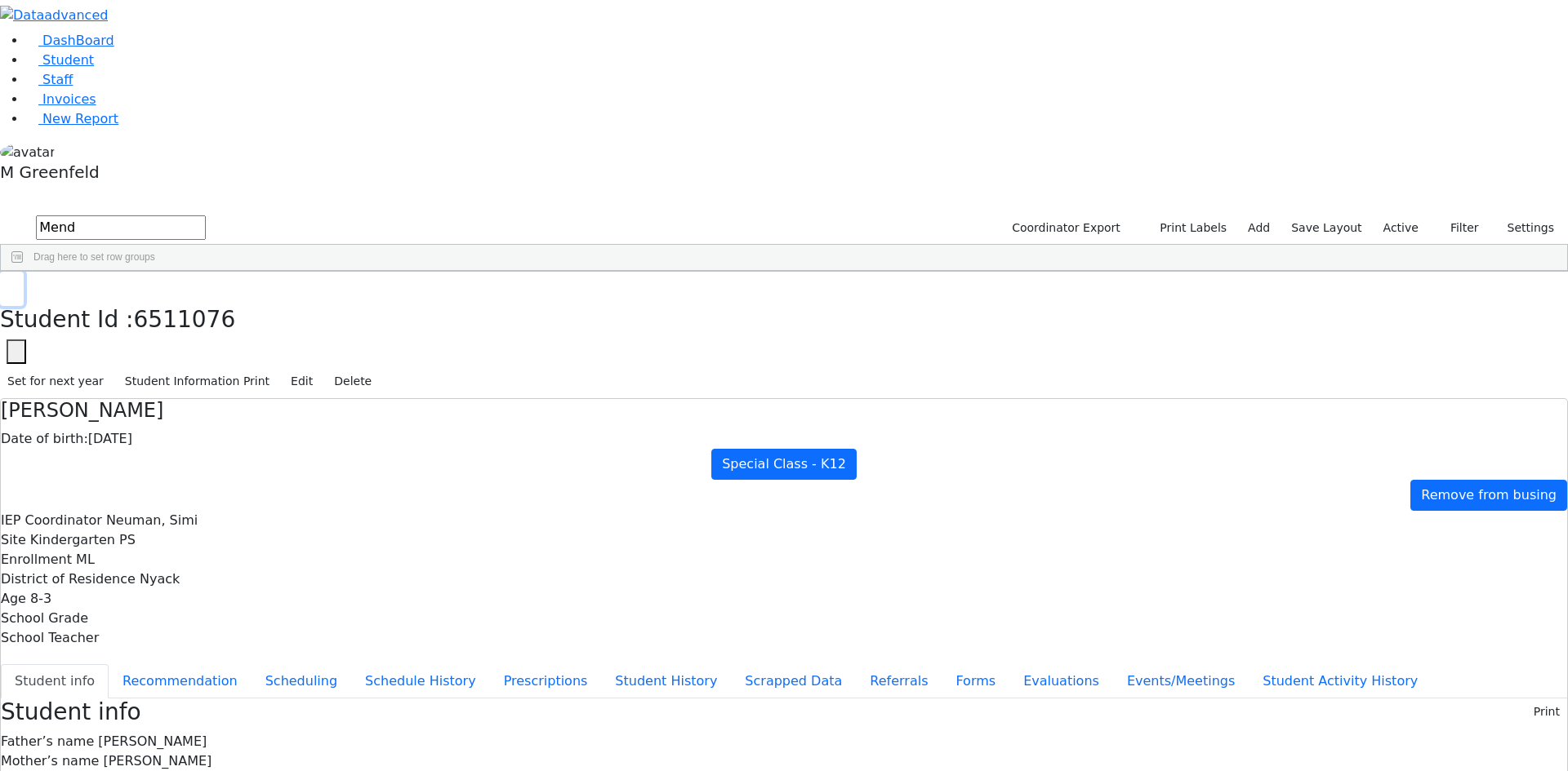
click at [23, 272] on button "button" at bounding box center [12, 289] width 23 height 34
click at [114, 48] on link "DashBoard" at bounding box center [70, 40] width 89 height 16
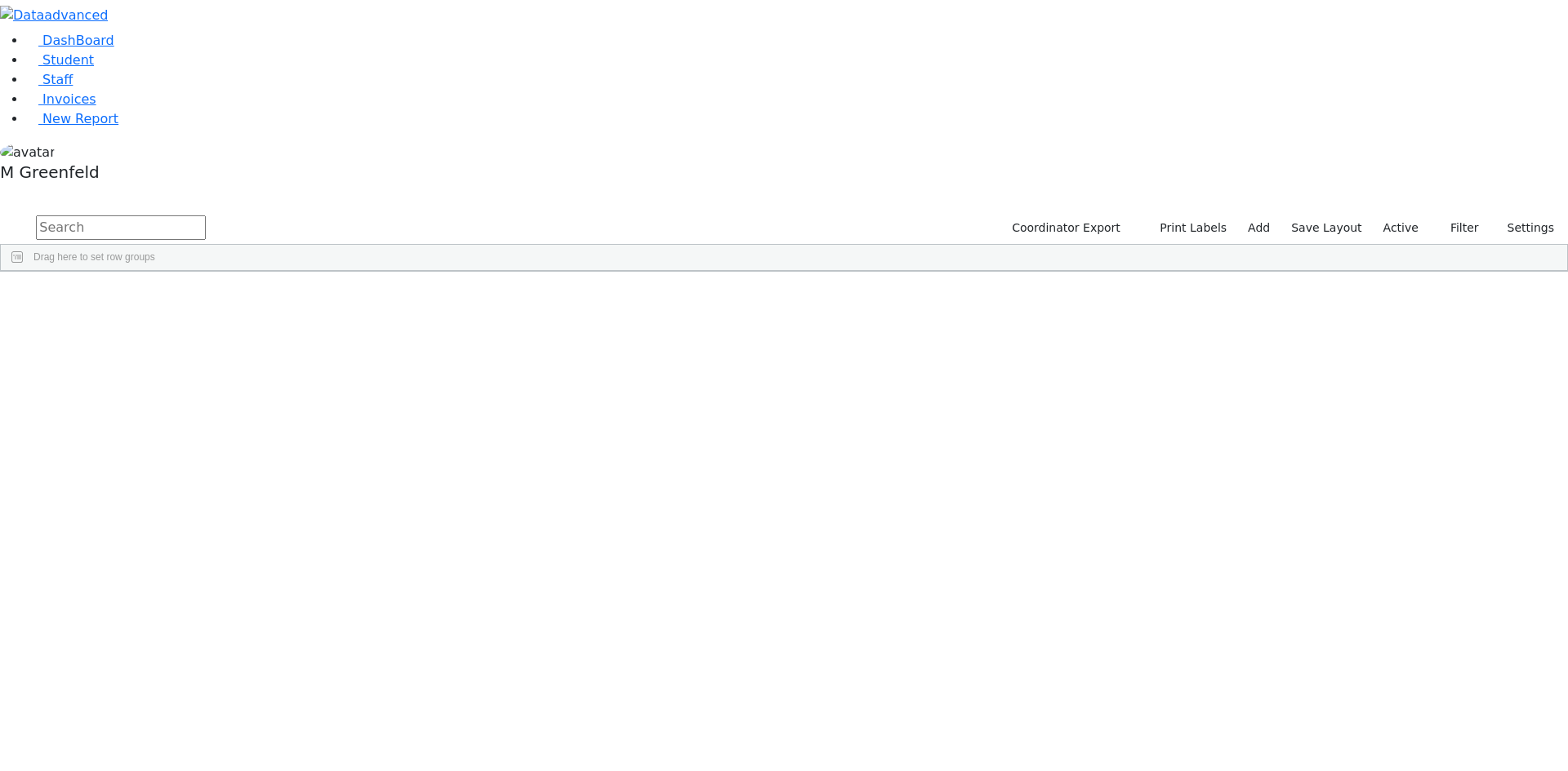
click at [206, 215] on input "text" at bounding box center [120, 227] width 169 height 24
type input "Zissy"
click at [164, 298] on div "[PERSON_NAME]" at bounding box center [125, 309] width 78 height 23
